Goal: Information Seeking & Learning: Understand process/instructions

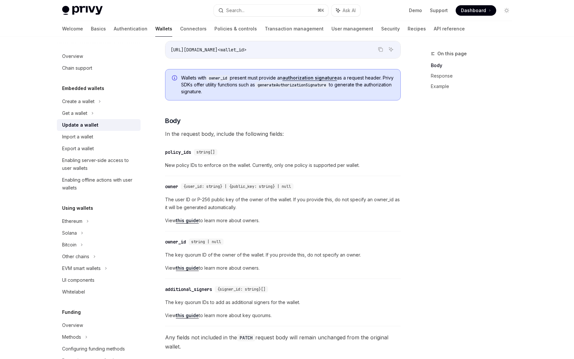
scroll to position [147, 0]
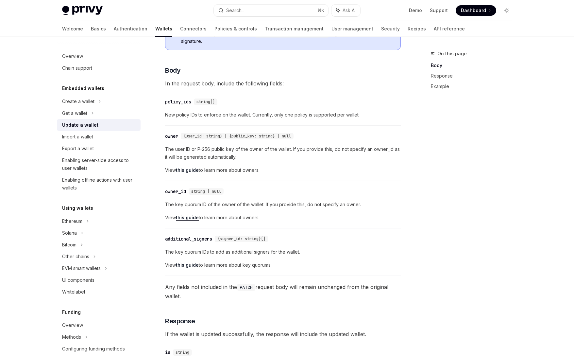
click at [170, 204] on span "The key quorum ID of the owner of the wallet. If you provide this, do not speci…" at bounding box center [283, 204] width 236 height 8
drag, startPoint x: 170, startPoint y: 204, endPoint x: 197, endPoint y: 203, distance: 27.8
click at [197, 203] on span "The key quorum ID of the owner of the wallet. If you provide this, do not speci…" at bounding box center [283, 204] width 236 height 8
click at [266, 204] on span "The key quorum ID of the owner of the wallet. If you provide this, do not speci…" at bounding box center [283, 204] width 236 height 8
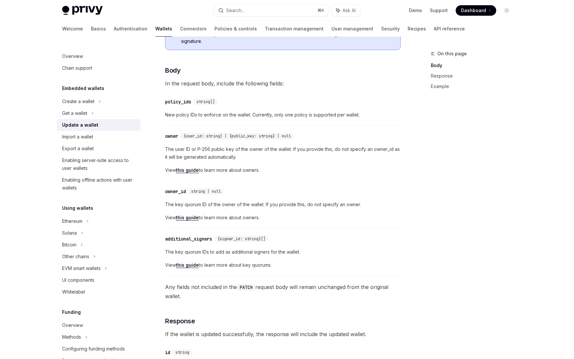
click at [266, 204] on span "The key quorum ID of the owner of the wallet. If you provide this, do not speci…" at bounding box center [283, 204] width 236 height 8
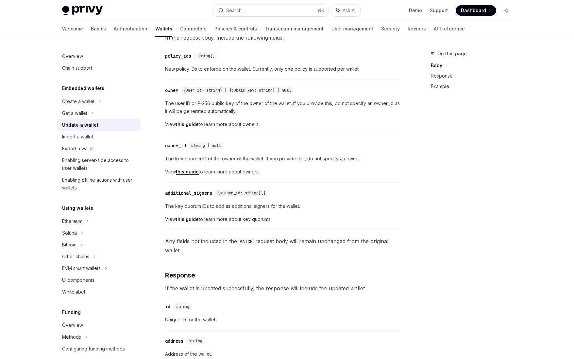
click at [175, 207] on span "The key quorum IDs to add as additional signers for the wallet." at bounding box center [283, 206] width 236 height 8
drag, startPoint x: 175, startPoint y: 207, endPoint x: 287, endPoint y: 207, distance: 112.5
click at [287, 207] on span "The key quorum IDs to add as additional signers for the wallet." at bounding box center [283, 206] width 236 height 8
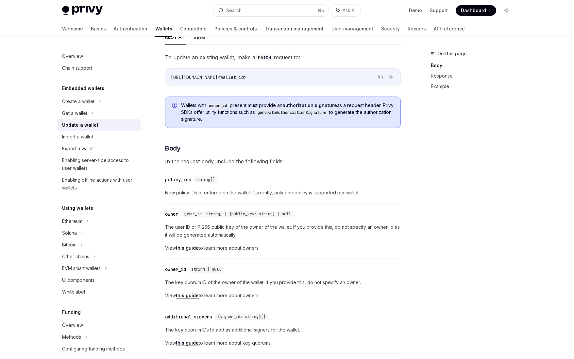
scroll to position [0, 0]
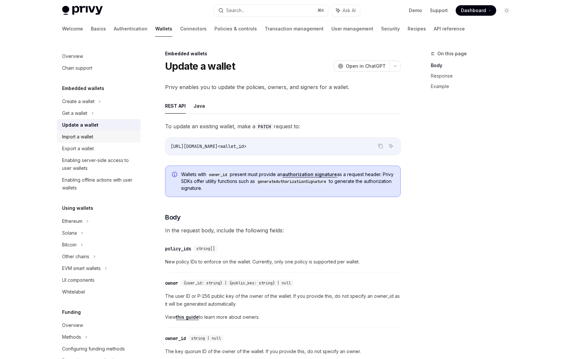
click at [93, 139] on div "Import a wallet" at bounding box center [77, 137] width 31 height 8
type textarea "*"
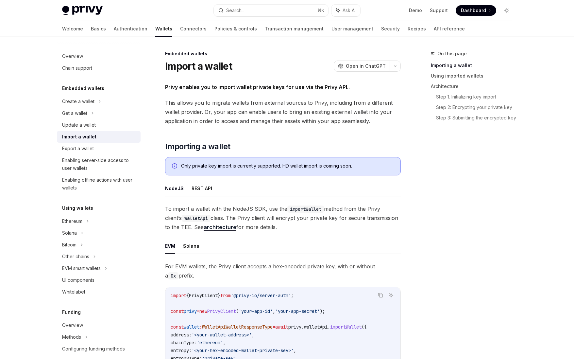
click at [204, 122] on span "This allows you to migrate wallets from external sources to Privy, including fr…" at bounding box center [283, 111] width 236 height 27
drag, startPoint x: 204, startPoint y: 122, endPoint x: 367, endPoint y: 119, distance: 162.5
click at [367, 119] on span "This allows you to migrate wallets from external sources to Privy, including fr…" at bounding box center [283, 111] width 236 height 27
click at [361, 121] on span "This allows you to migrate wallets from external sources to Privy, including fr…" at bounding box center [283, 111] width 236 height 27
click at [285, 165] on div "Only private key import is currently supported. HD wallet import is coming soon." at bounding box center [287, 165] width 213 height 7
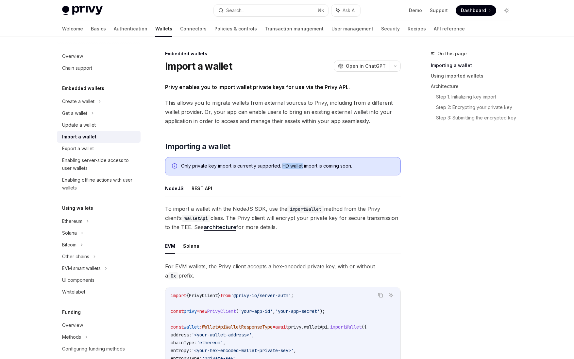
drag, startPoint x: 285, startPoint y: 165, endPoint x: 291, endPoint y: 165, distance: 6.2
click at [291, 165] on div "Only private key import is currently supported. HD wallet import is coming soon." at bounding box center [287, 165] width 213 height 7
copy div "HD wallet"
